Goal: Information Seeking & Learning: Learn about a topic

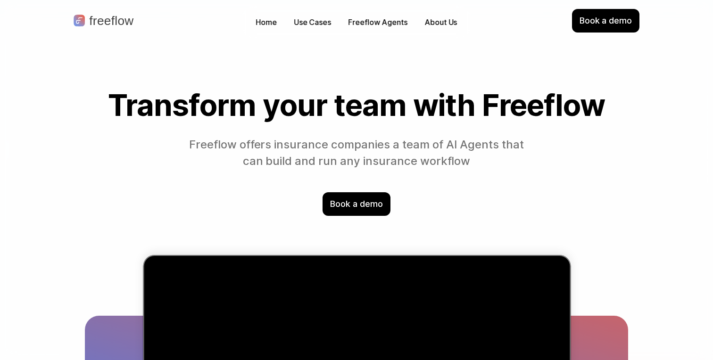
click at [445, 20] on p "About Us" at bounding box center [440, 22] width 33 height 11
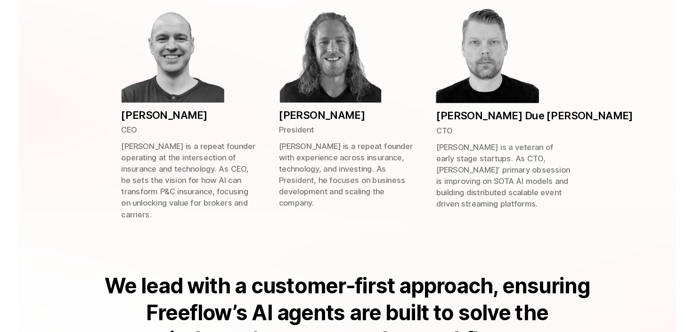
scroll to position [475, 0]
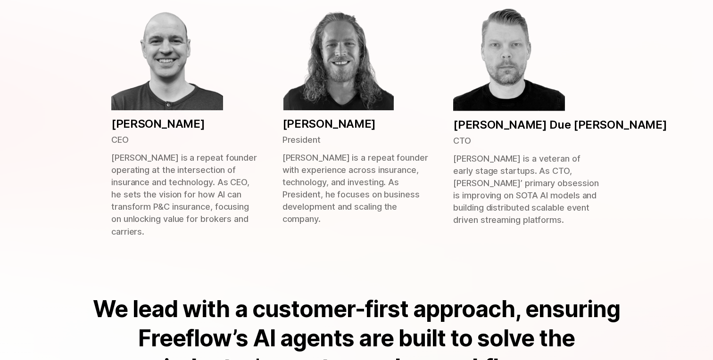
click at [179, 174] on p "[PERSON_NAME] is a repeat founder operating at the intersection of insurance an…" at bounding box center [185, 195] width 148 height 86
click at [175, 124] on p "[PERSON_NAME]" at bounding box center [158, 124] width 94 height 16
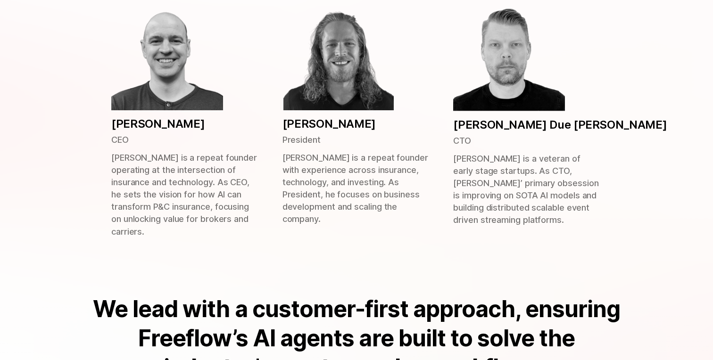
click at [175, 124] on p "[PERSON_NAME]" at bounding box center [158, 124] width 94 height 16
copy p "[PERSON_NAME]"
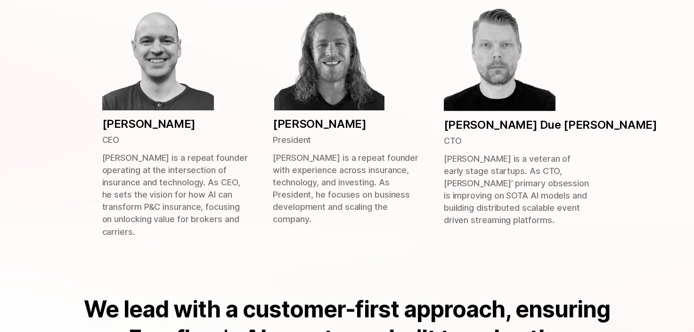
scroll to position [473, 0]
